Goal: Information Seeking & Learning: Learn about a topic

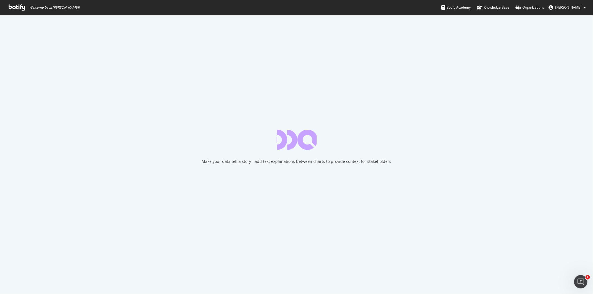
click at [18, 9] on icon at bounding box center [17, 7] width 16 height 6
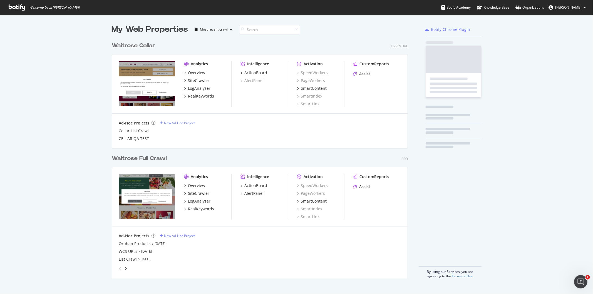
scroll to position [239, 296]
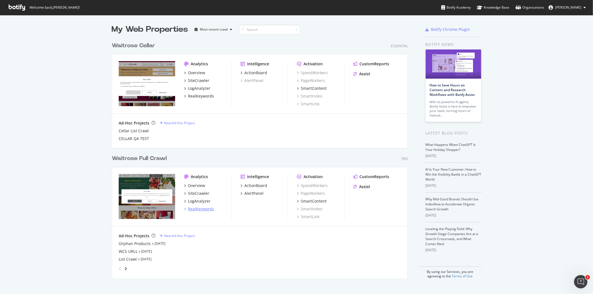
click at [202, 208] on div "RealKeywords" at bounding box center [201, 209] width 26 height 6
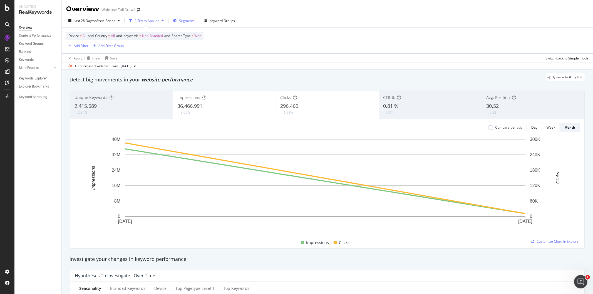
click at [191, 20] on span "Segments" at bounding box center [187, 20] width 16 height 5
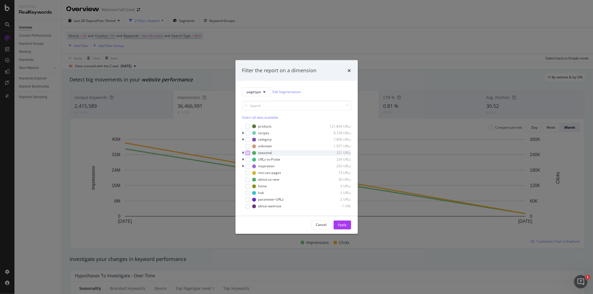
click at [248, 153] on div "modal" at bounding box center [247, 153] width 4 height 4
click at [243, 152] on icon "modal" at bounding box center [243, 152] width 2 height 3
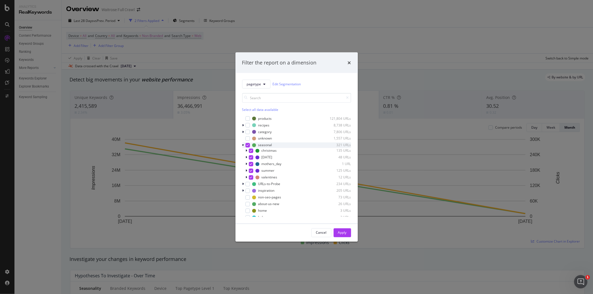
click at [248, 146] on icon "modal" at bounding box center [247, 145] width 3 height 3
click at [251, 171] on div "modal" at bounding box center [251, 170] width 4 height 4
click at [340, 231] on div "Apply" at bounding box center [342, 232] width 9 height 5
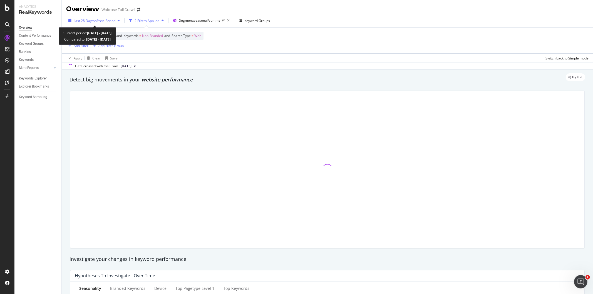
click at [105, 21] on span "vs Prev. Period" at bounding box center [104, 20] width 22 height 5
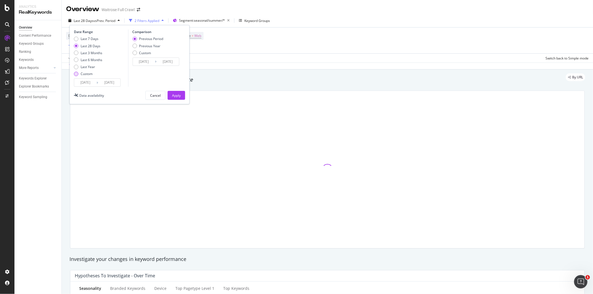
click at [76, 74] on div "Custom" at bounding box center [76, 74] width 4 height 4
click at [88, 85] on input "[DATE]" at bounding box center [85, 83] width 22 height 8
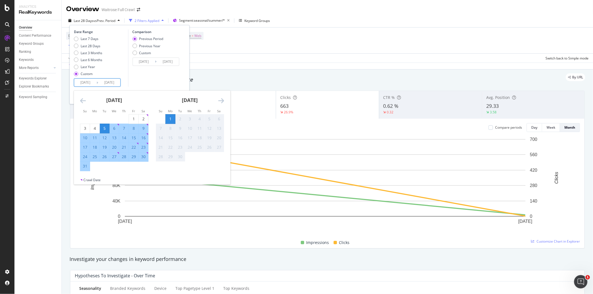
click at [81, 102] on icon "Move backward to switch to the previous month." at bounding box center [83, 100] width 6 height 7
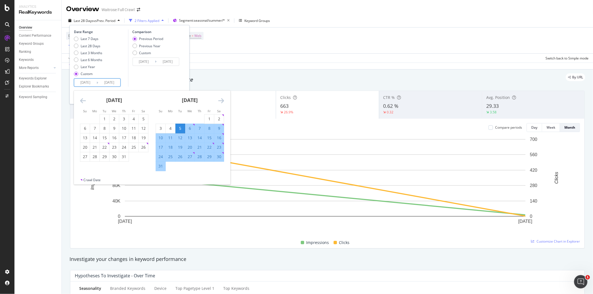
click at [81, 102] on icon "Move backward to switch to the previous month." at bounding box center [83, 100] width 6 height 7
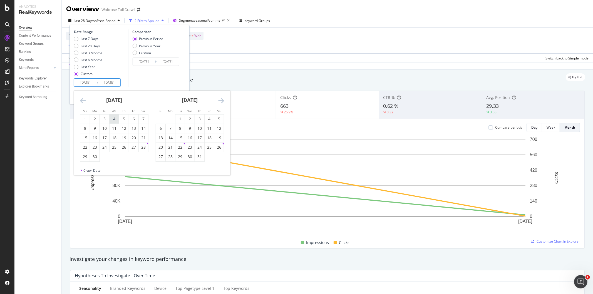
click at [111, 118] on div "4" at bounding box center [114, 119] width 9 height 6
type input "[DATE]"
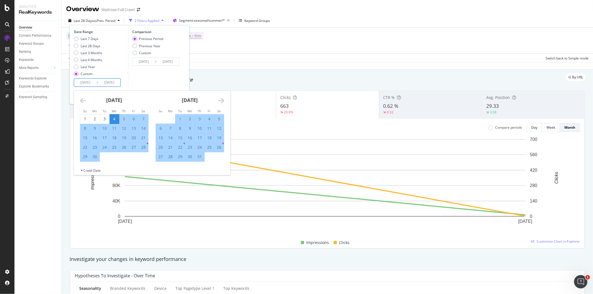
click at [221, 99] on icon "Move forward to switch to the next month." at bounding box center [221, 100] width 6 height 7
click at [221, 101] on icon "Move forward to switch to the next month." at bounding box center [221, 100] width 6 height 7
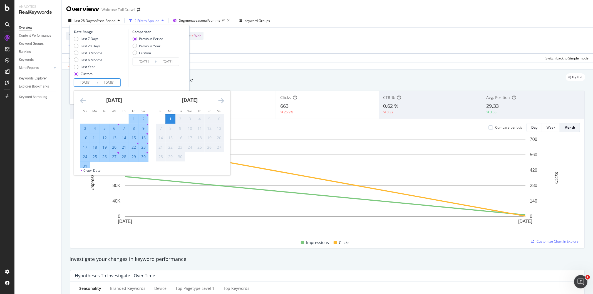
click at [108, 158] on div "26" at bounding box center [104, 157] width 9 height 6
type input "[DATE]"
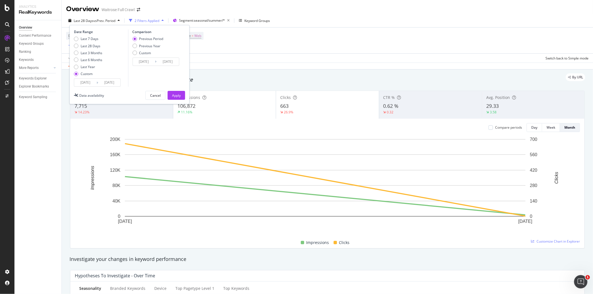
click at [154, 64] on input "[DATE]" at bounding box center [144, 62] width 22 height 8
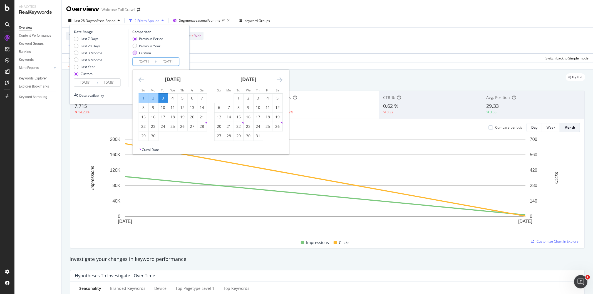
click at [134, 52] on div "Custom" at bounding box center [134, 53] width 4 height 4
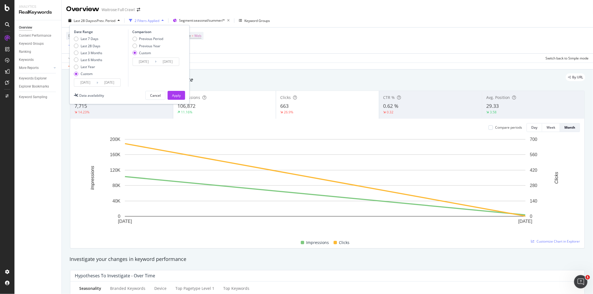
click at [150, 59] on input "[DATE]" at bounding box center [144, 62] width 22 height 8
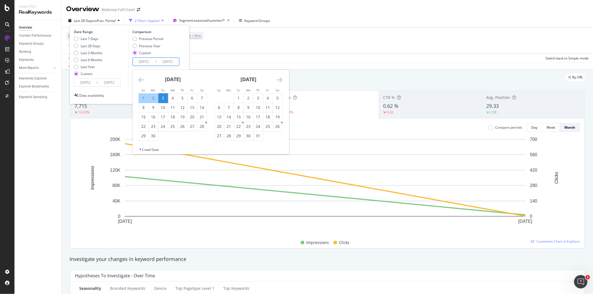
click at [141, 79] on icon "Move backward to switch to the previous month." at bounding box center [141, 79] width 6 height 7
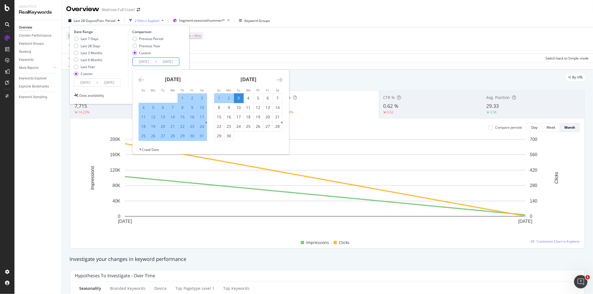
click at [141, 79] on icon "Move backward to switch to the previous month." at bounding box center [141, 79] width 6 height 7
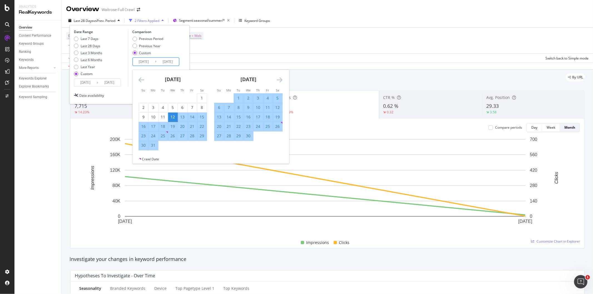
click at [141, 79] on icon "Move backward to switch to the previous month." at bounding box center [141, 79] width 6 height 7
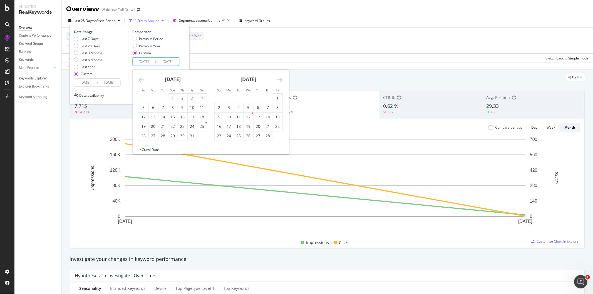
click at [141, 79] on icon "Move backward to switch to the previous month." at bounding box center [141, 79] width 6 height 7
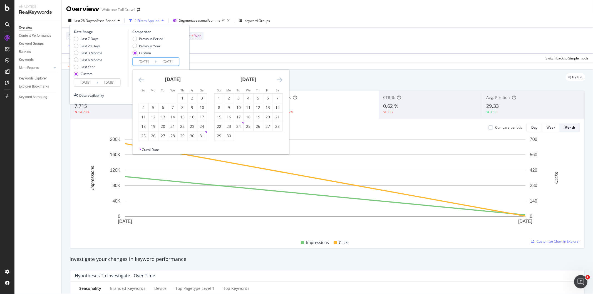
click at [141, 79] on icon "Move backward to switch to the previous month." at bounding box center [141, 79] width 6 height 7
click at [240, 105] on div "4" at bounding box center [238, 108] width 9 height 6
type input "[DATE]"
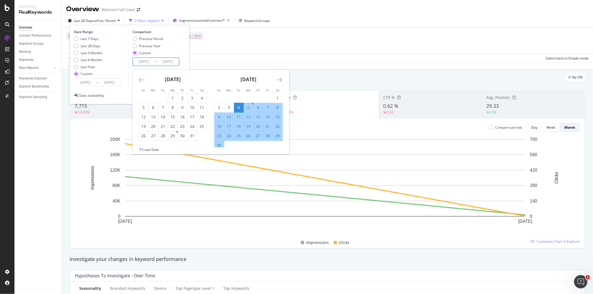
click at [281, 79] on icon "Move forward to switch to the next month." at bounding box center [280, 79] width 6 height 7
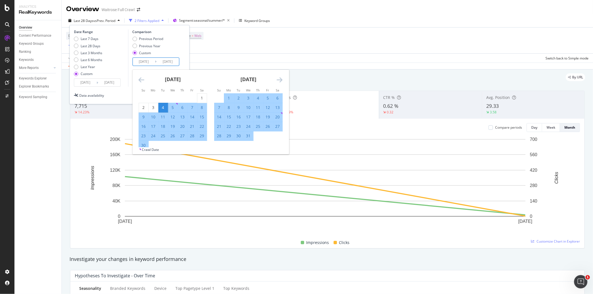
click at [281, 79] on icon "Move forward to switch to the next month." at bounding box center [280, 79] width 6 height 7
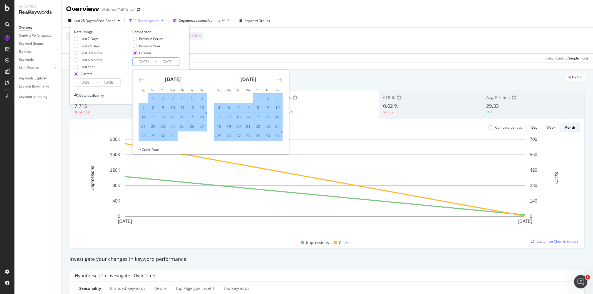
click at [232, 136] on div "26" at bounding box center [228, 136] width 9 height 6
type input "[DATE]"
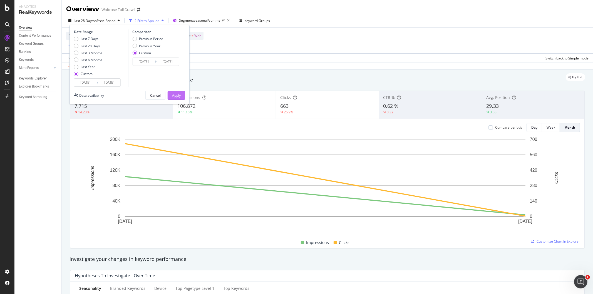
click at [177, 98] on div "Apply" at bounding box center [176, 95] width 9 height 8
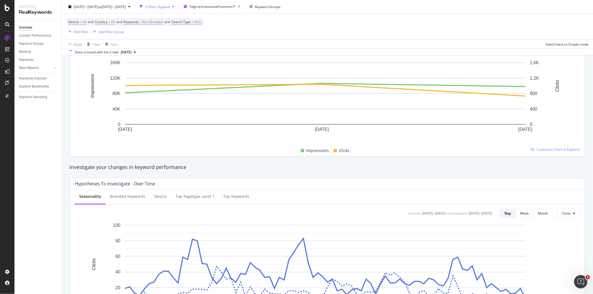
scroll to position [31, 0]
